Goal: Task Accomplishment & Management: Manage account settings

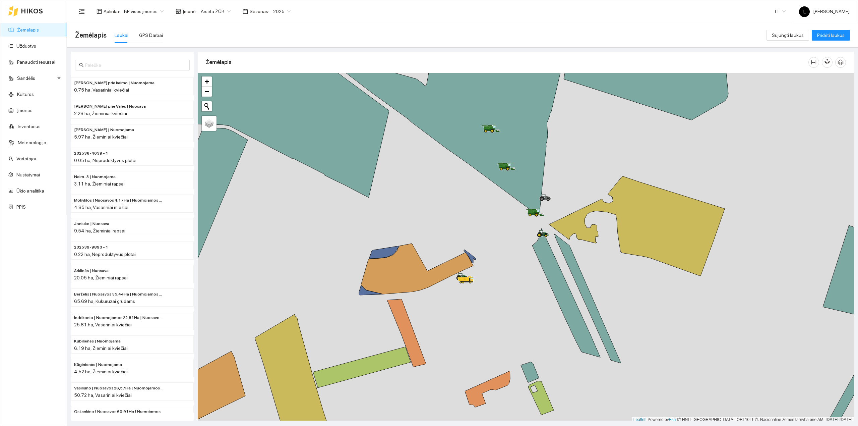
scroll to position [2, 0]
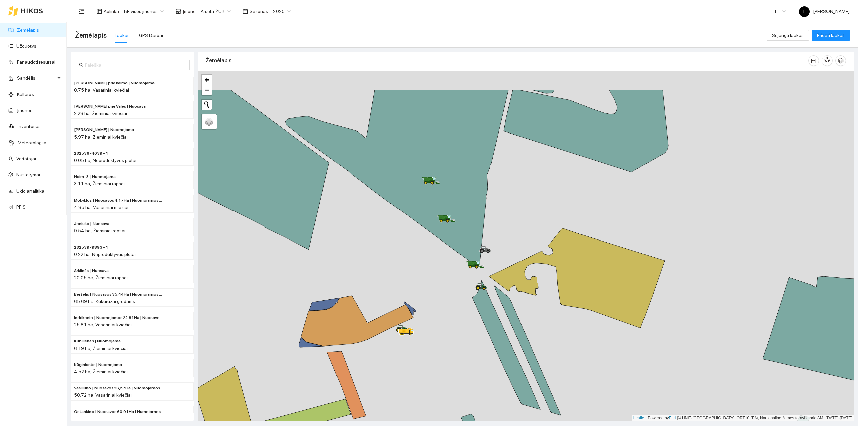
drag, startPoint x: 578, startPoint y: 188, endPoint x: 360, endPoint y: 203, distance: 218.8
click at [518, 242] on div at bounding box center [526, 245] width 657 height 349
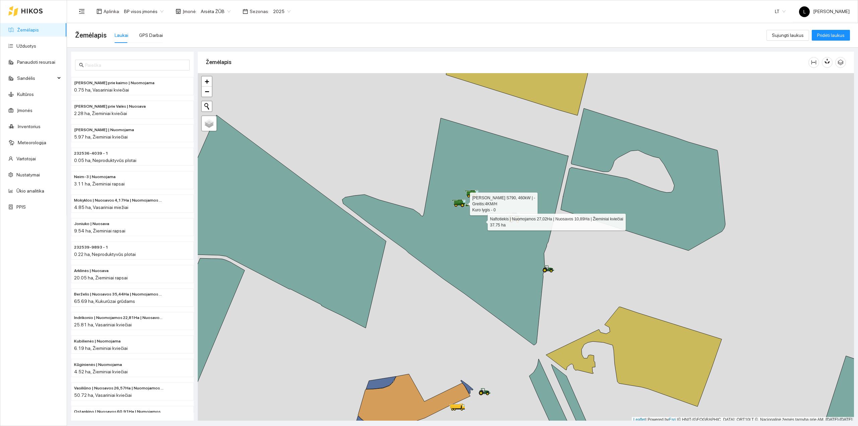
scroll to position [2, 0]
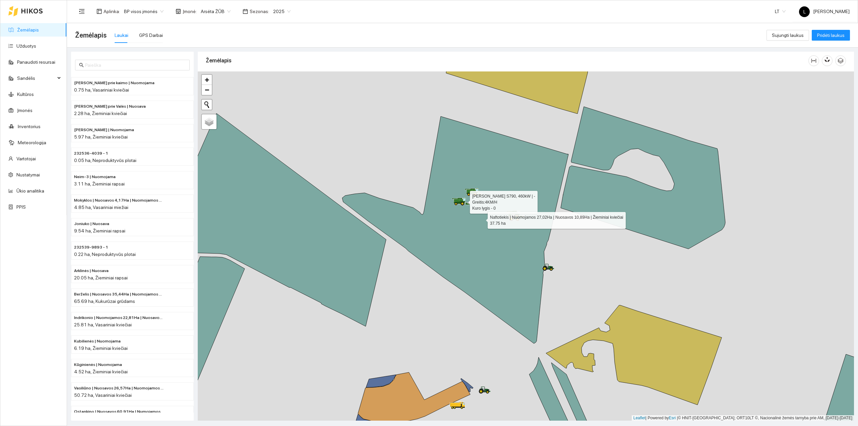
drag, startPoint x: 555, startPoint y: 213, endPoint x: 532, endPoint y: 217, distance: 23.7
click at [532, 217] on div at bounding box center [526, 245] width 657 height 349
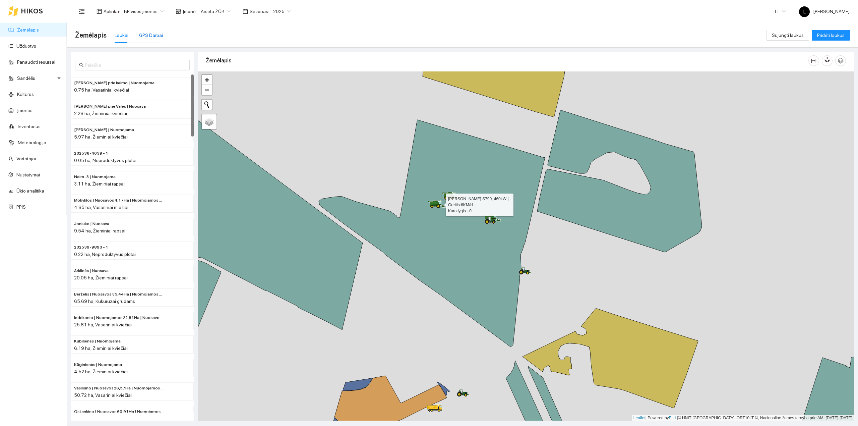
click at [150, 37] on div "GPS Darbai" at bounding box center [151, 35] width 24 height 7
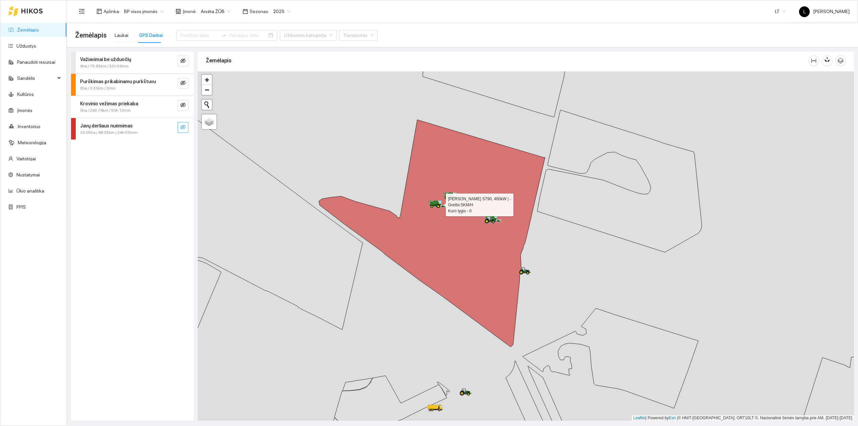
click at [184, 127] on icon "eye-invisible" at bounding box center [182, 126] width 5 height 5
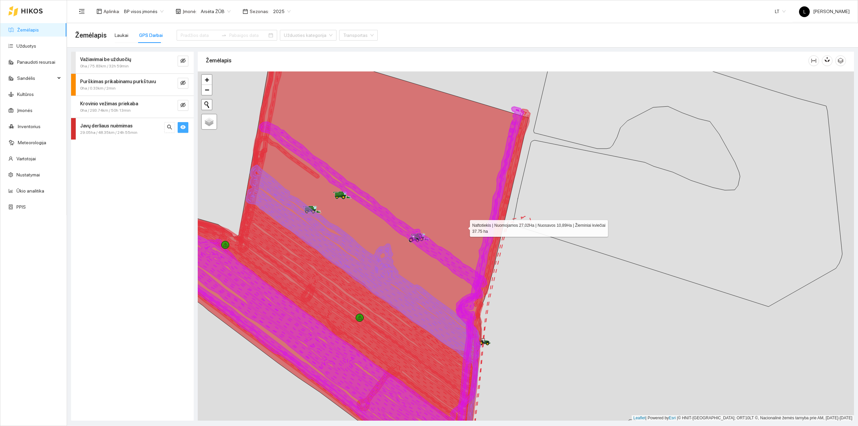
drag, startPoint x: 524, startPoint y: 215, endPoint x: 464, endPoint y: 227, distance: 60.6
click at [464, 227] on icon at bounding box center [302, 258] width 453 height 420
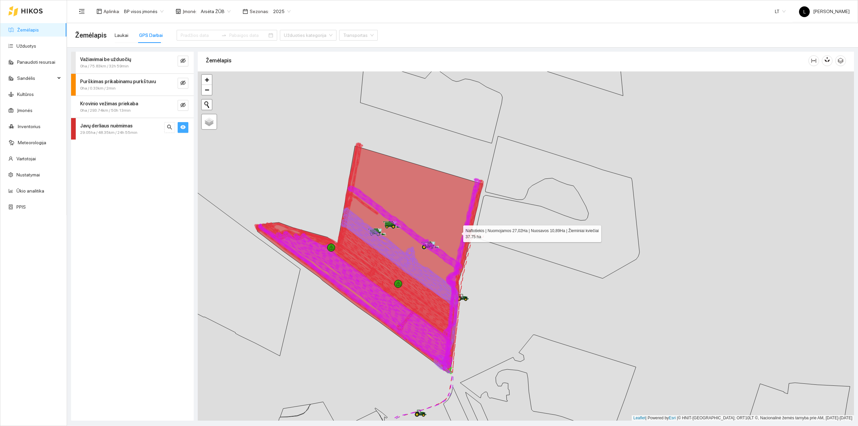
drag, startPoint x: 470, startPoint y: 217, endPoint x: 458, endPoint y: 232, distance: 20.1
click at [458, 232] on icon at bounding box center [370, 259] width 226 height 227
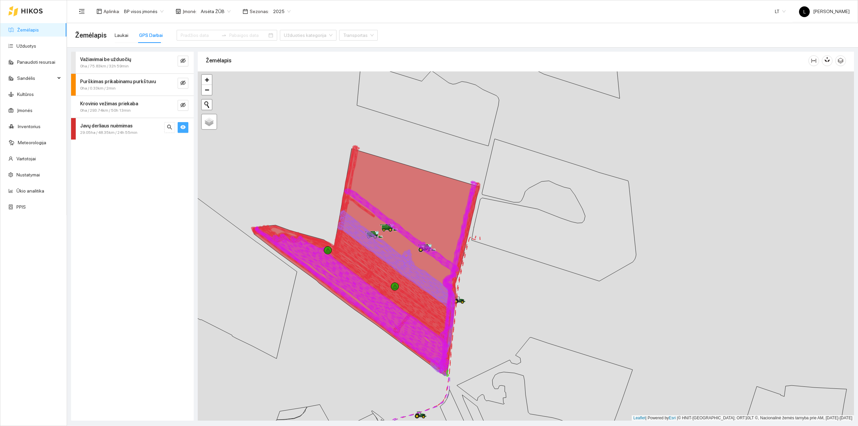
drag, startPoint x: 472, startPoint y: 216, endPoint x: 465, endPoint y: 223, distance: 9.7
click at [465, 223] on icon at bounding box center [363, 281] width 225 height 181
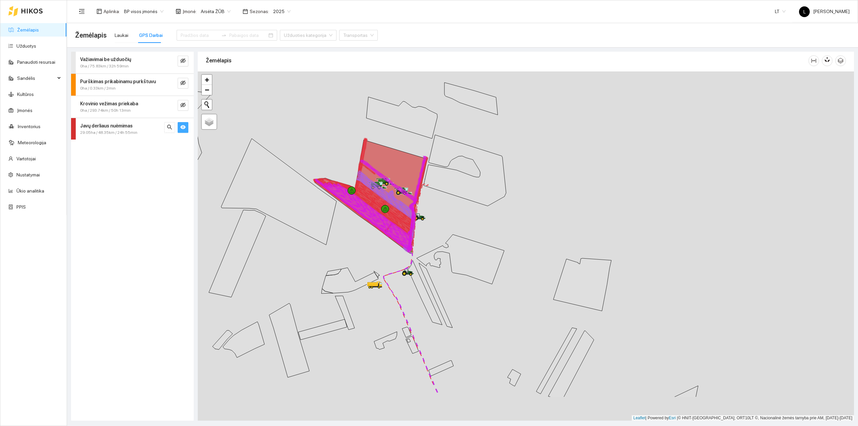
drag, startPoint x: 380, startPoint y: 298, endPoint x: 385, endPoint y: 160, distance: 137.9
click at [385, 170] on div at bounding box center [526, 245] width 657 height 349
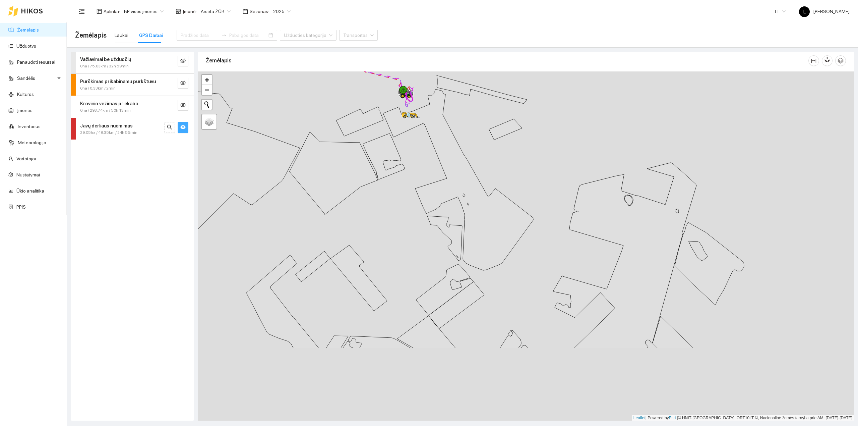
drag, startPoint x: 414, startPoint y: 220, endPoint x: 408, endPoint y: 121, distance: 99.1
click at [408, 125] on div at bounding box center [526, 245] width 657 height 349
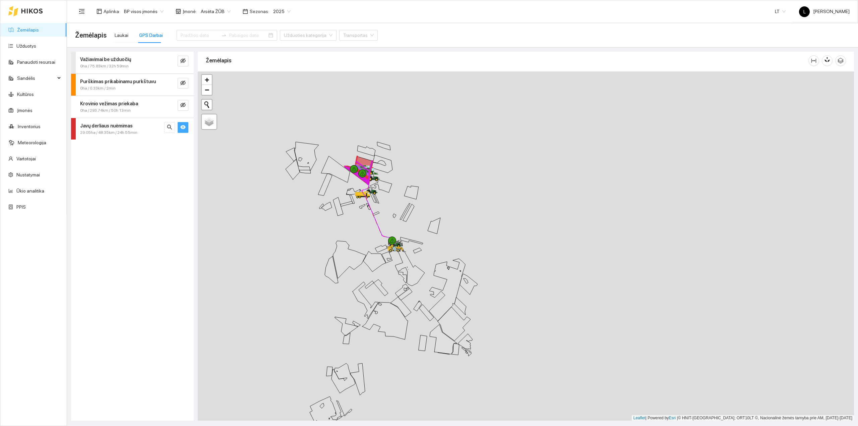
drag, startPoint x: 417, startPoint y: 189, endPoint x: 397, endPoint y: 290, distance: 102.6
click at [398, 283] on icon at bounding box center [402, 277] width 8 height 11
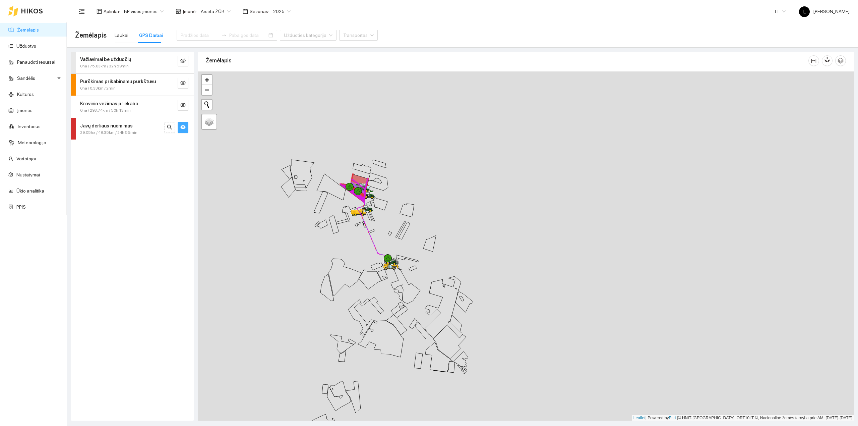
drag, startPoint x: 421, startPoint y: 254, endPoint x: 429, endPoint y: 263, distance: 12.1
click at [429, 263] on div at bounding box center [526, 245] width 657 height 349
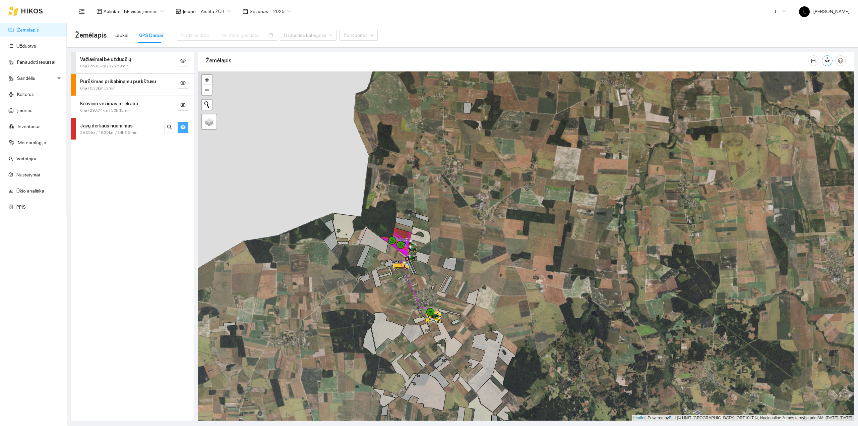
click at [832, 58] on button "button" at bounding box center [827, 60] width 11 height 11
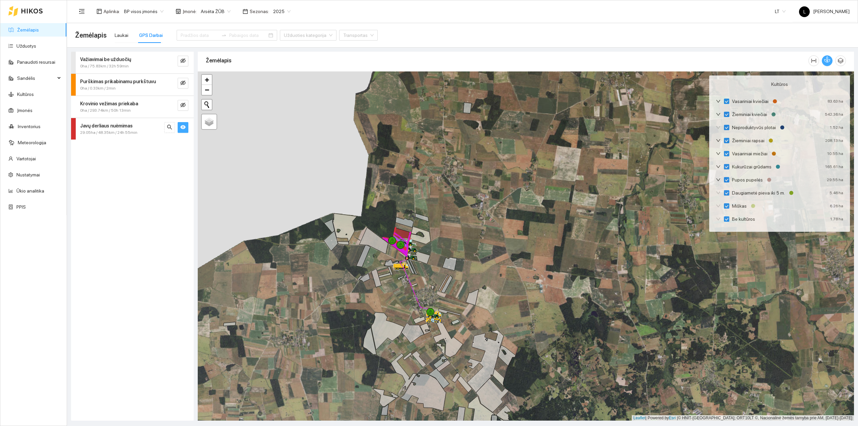
click at [832, 58] on button "button" at bounding box center [827, 60] width 11 height 11
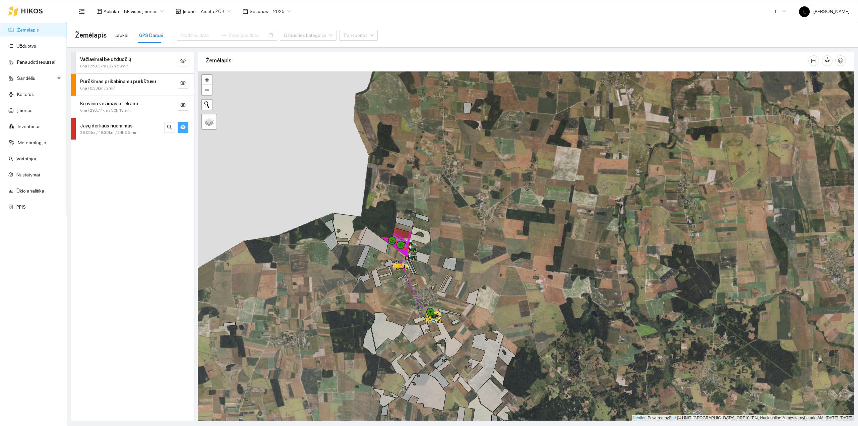
drag, startPoint x: 460, startPoint y: 268, endPoint x: 467, endPoint y: 242, distance: 27.2
click at [467, 243] on div at bounding box center [526, 245] width 657 height 349
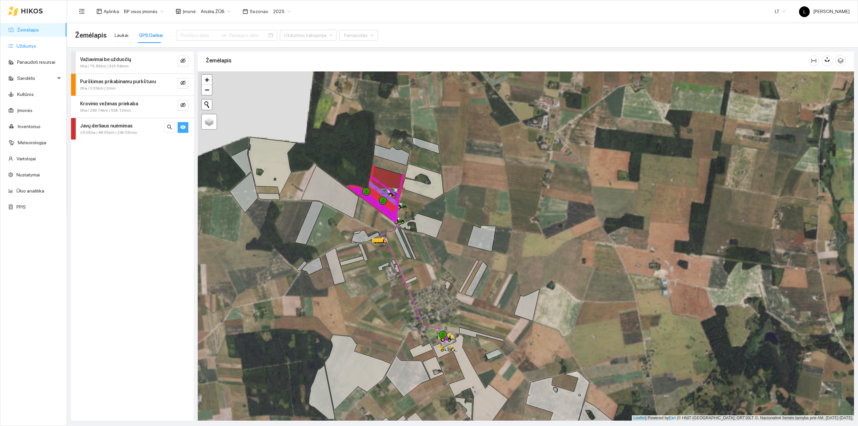
click at [27, 45] on link "Užduotys" at bounding box center [26, 45] width 20 height 5
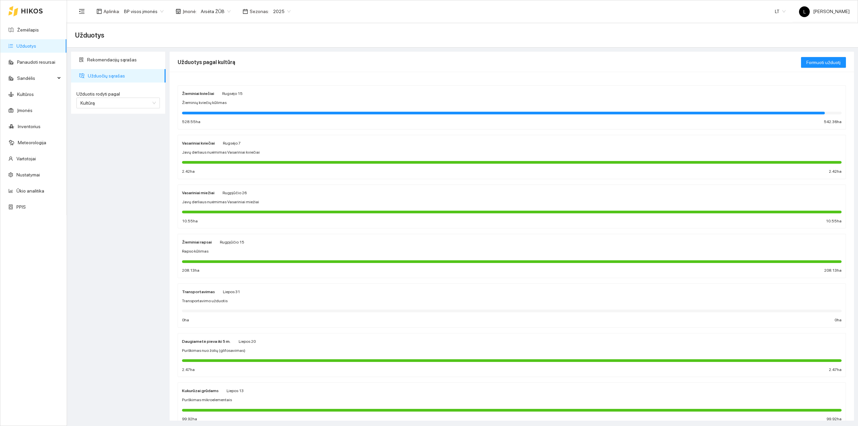
click at [250, 208] on div at bounding box center [512, 211] width 660 height 7
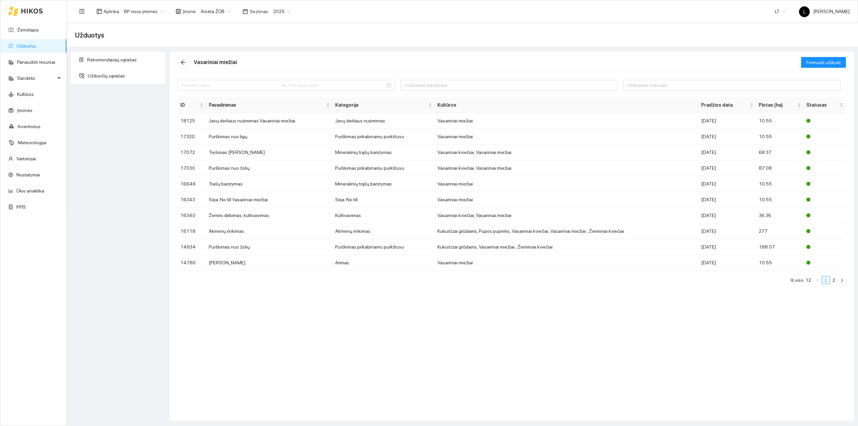
click at [184, 63] on icon "arrow-left" at bounding box center [182, 62] width 5 height 5
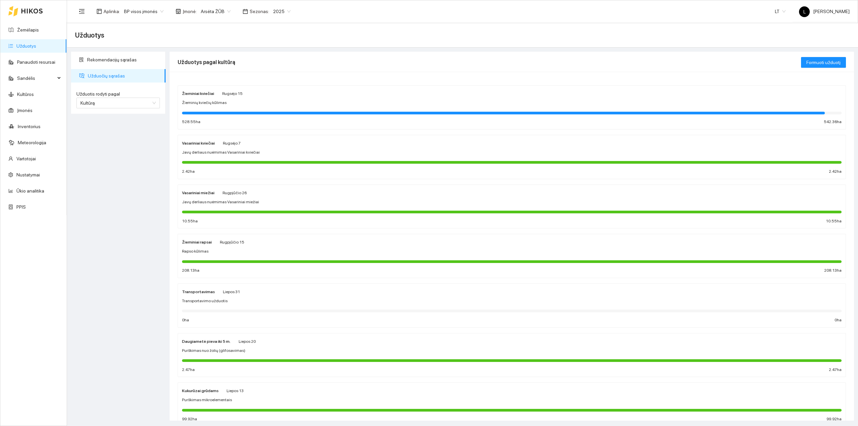
click at [239, 158] on div "Vasariniai kviečiai [DATE] Javų derliaus nuėmimas Vasariniai kviečiai 2.42 ha 2…" at bounding box center [512, 157] width 660 height 36
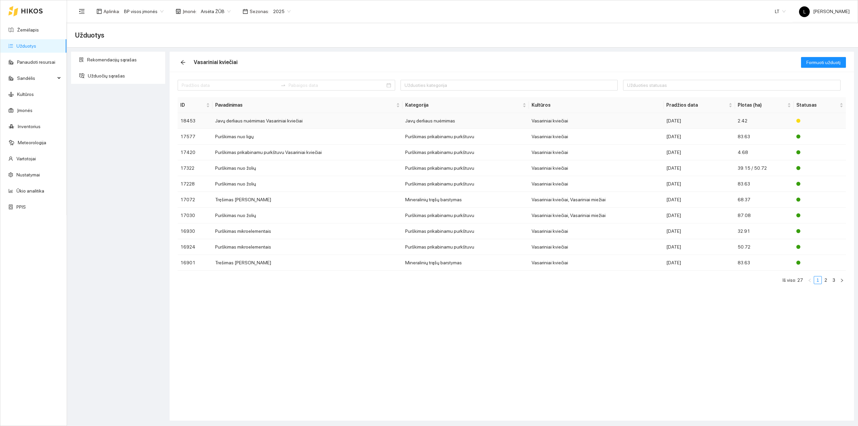
click at [749, 121] on td "2.42" at bounding box center [764, 121] width 59 height 16
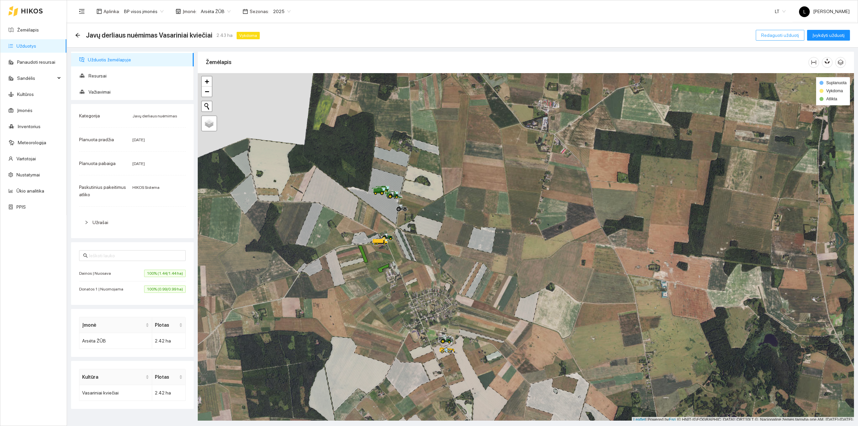
click at [793, 35] on span "Redaguoti užduotį" at bounding box center [780, 35] width 38 height 7
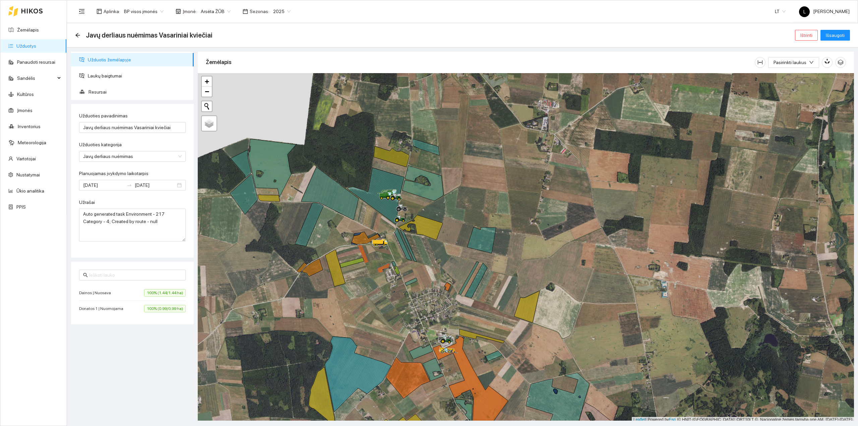
scroll to position [2, 0]
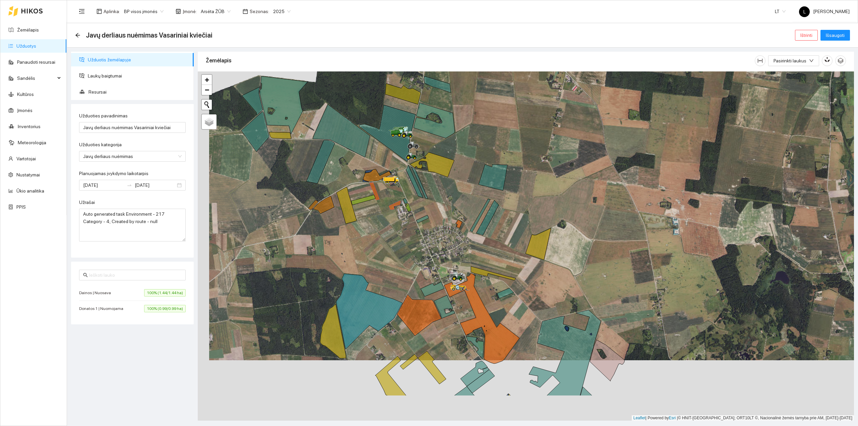
drag, startPoint x: 478, startPoint y: 254, endPoint x: 469, endPoint y: 223, distance: 32.8
click at [491, 199] on icon at bounding box center [480, 215] width 20 height 33
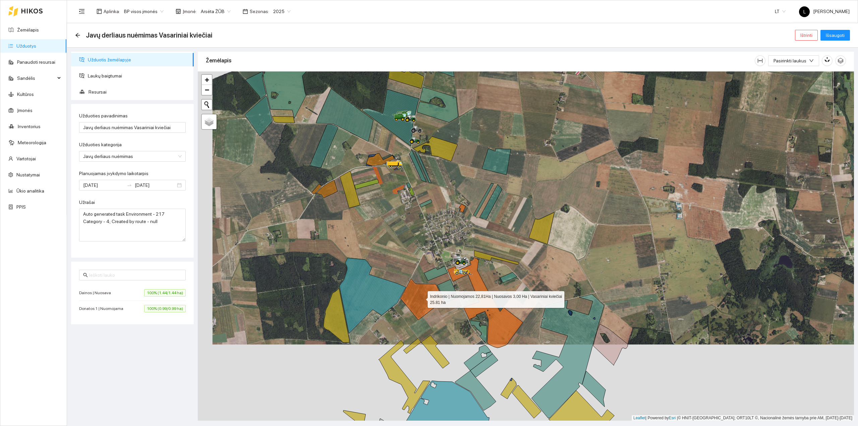
click at [426, 294] on icon at bounding box center [423, 299] width 44 height 41
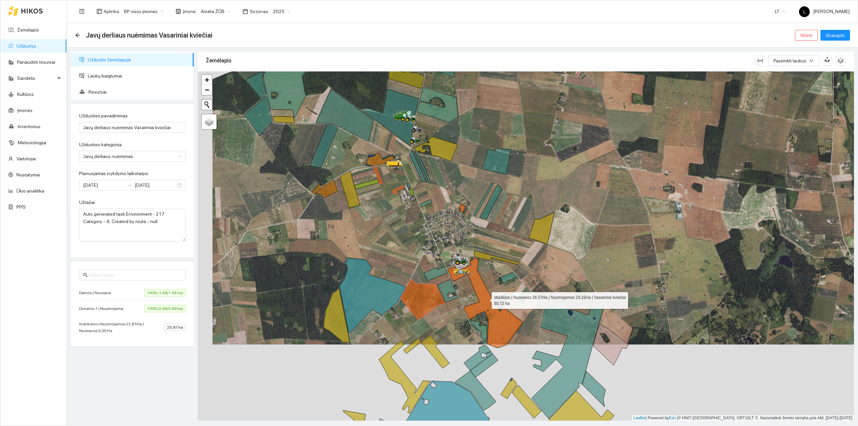
click at [486, 299] on icon at bounding box center [485, 302] width 75 height 91
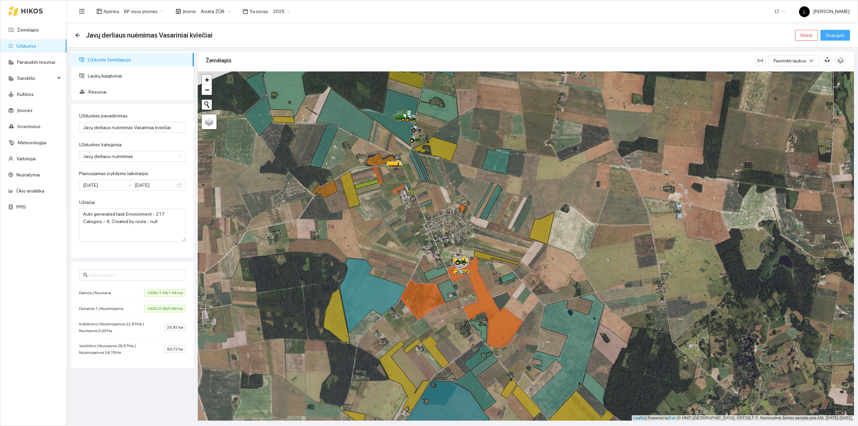
click at [835, 35] on span "Išsaugoti" at bounding box center [835, 35] width 19 height 7
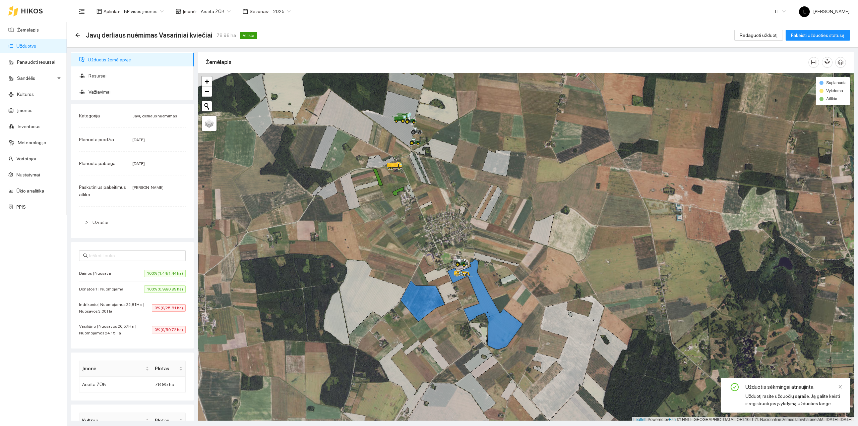
scroll to position [2, 0]
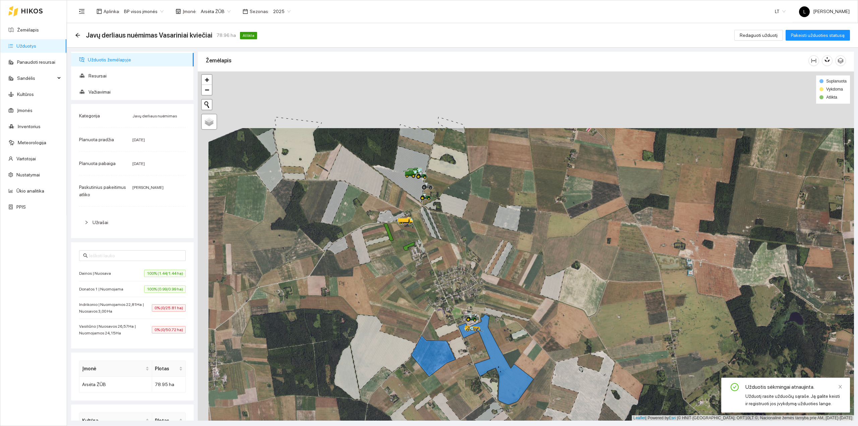
drag, startPoint x: 556, startPoint y: 190, endPoint x: 569, endPoint y: 240, distance: 51.3
click at [569, 240] on div at bounding box center [526, 245] width 657 height 349
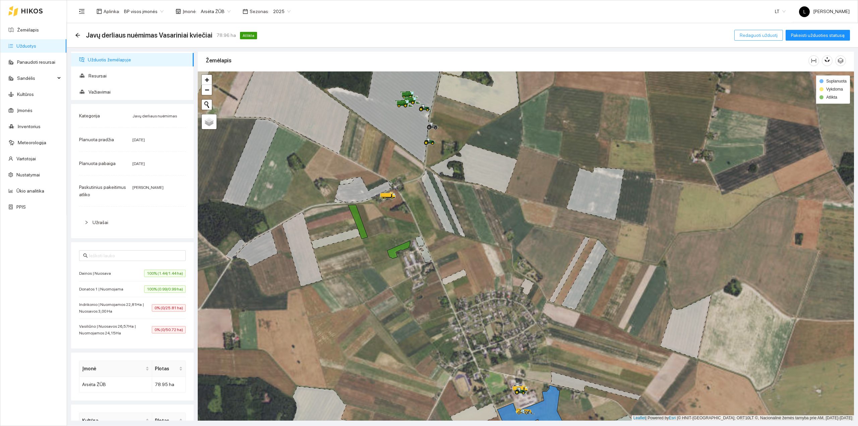
click at [762, 38] on span "Redaguoti užduotį" at bounding box center [759, 35] width 38 height 7
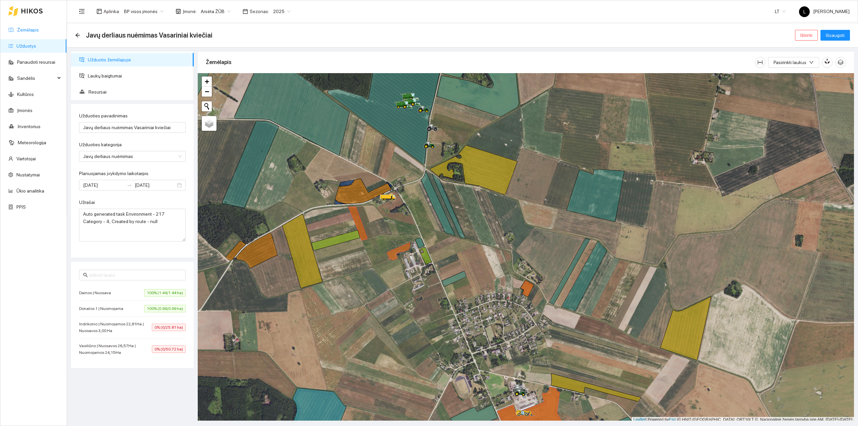
click at [33, 30] on link "Žemėlapis" at bounding box center [28, 29] width 22 height 5
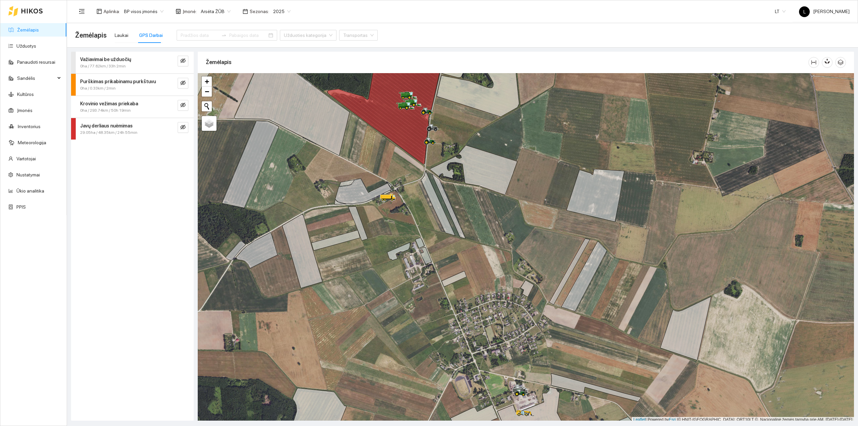
scroll to position [2, 0]
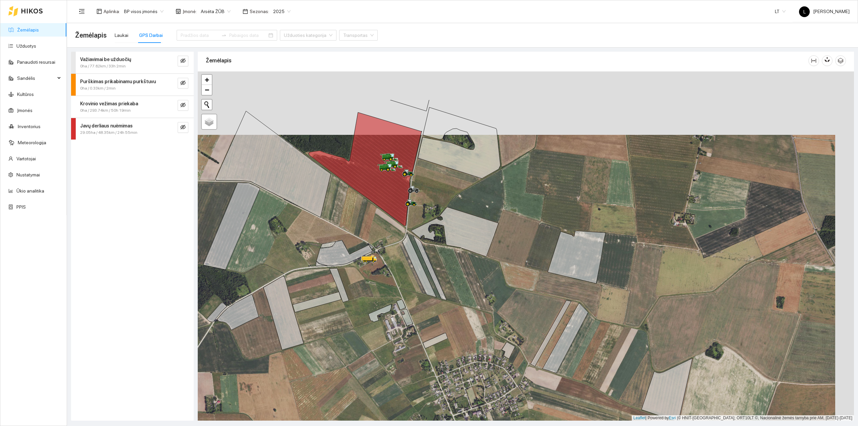
drag, startPoint x: 484, startPoint y: 227, endPoint x: 456, endPoint y: 312, distance: 90.2
click at [458, 311] on div at bounding box center [526, 245] width 657 height 349
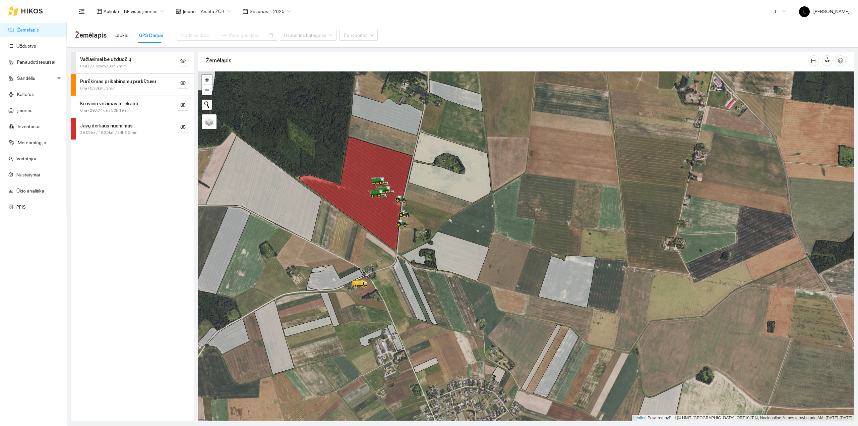
click at [27, 31] on link "Žemėlapis" at bounding box center [28, 29] width 22 height 5
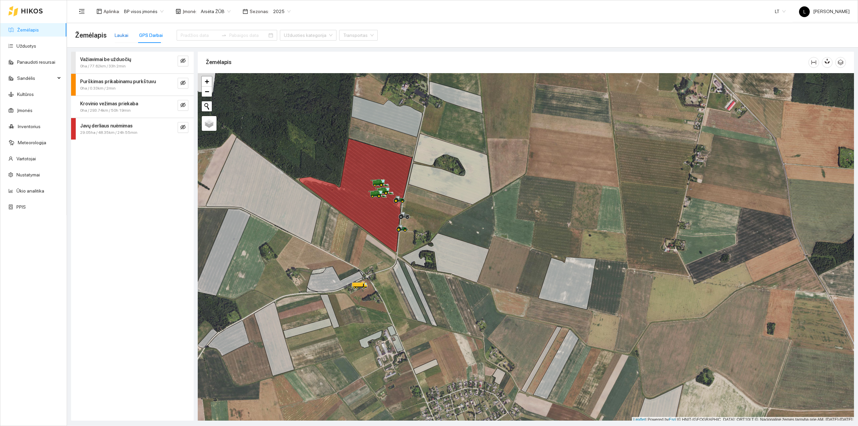
drag, startPoint x: 121, startPoint y: 33, endPoint x: 438, endPoint y: 220, distance: 367.9
click at [121, 33] on div "Laukai" at bounding box center [122, 35] width 14 height 7
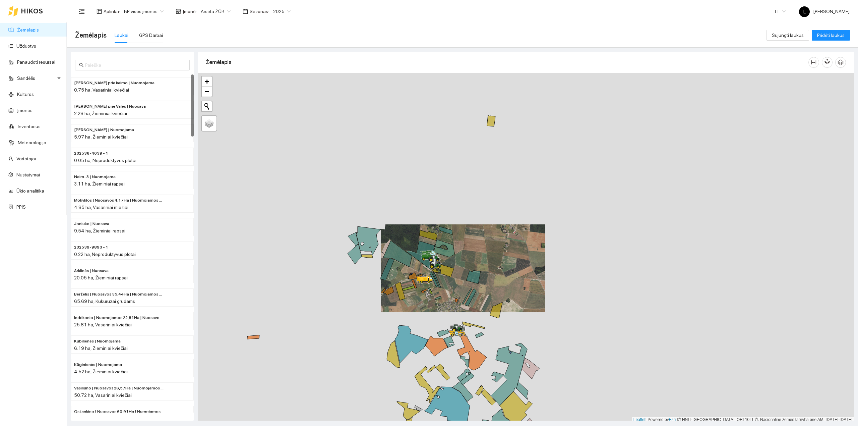
scroll to position [2, 0]
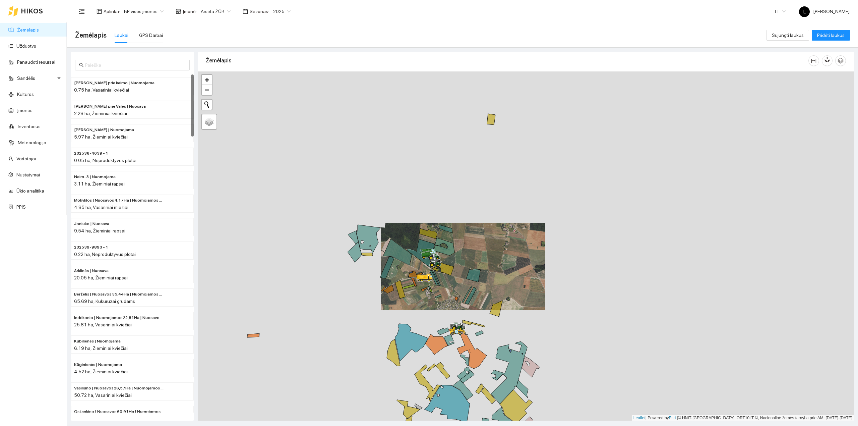
drag, startPoint x: 454, startPoint y: 293, endPoint x: 416, endPoint y: 228, distance: 74.8
click at [416, 228] on div at bounding box center [526, 245] width 657 height 349
